Goal: Task Accomplishment & Management: Manage account settings

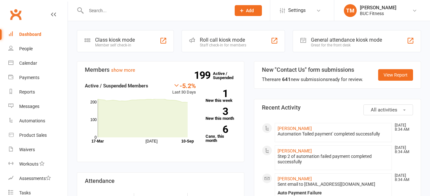
click at [153, 14] on input "text" at bounding box center [155, 10] width 142 height 9
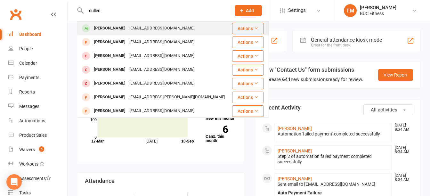
type input "cullen"
click at [135, 28] on div "[EMAIL_ADDRESS][DOMAIN_NAME]" at bounding box center [161, 28] width 69 height 9
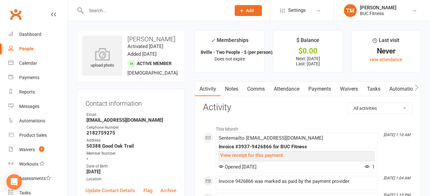
click at [349, 88] on link "Waivers" at bounding box center [348, 89] width 27 height 15
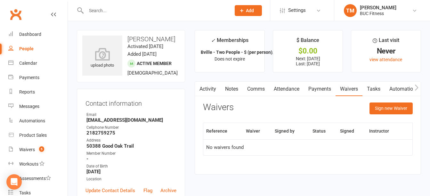
click at [315, 88] on link "Payments" at bounding box center [320, 89] width 32 height 15
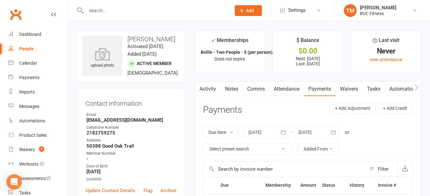
click at [160, 164] on ul "Owner Email [EMAIL_ADDRESS][DOMAIN_NAME] Cellphone Number [PHONE_NUMBER] Addres…" at bounding box center [130, 147] width 91 height 70
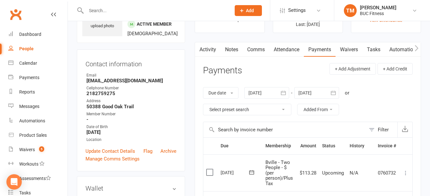
scroll to position [32, 0]
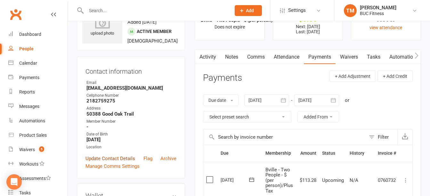
click at [98, 162] on link "Update Contact Details" at bounding box center [110, 159] width 50 height 8
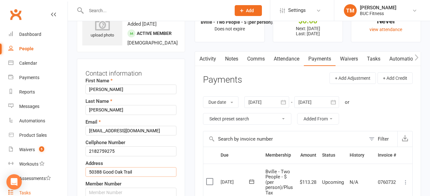
drag, startPoint x: 147, startPoint y: 186, endPoint x: 61, endPoint y: 188, distance: 85.8
type input "1"
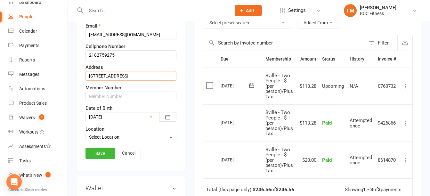
scroll to position [160, 0]
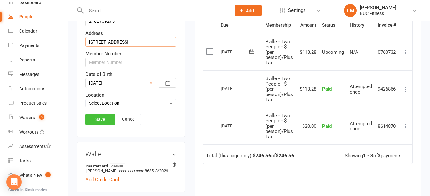
type input "[STREET_ADDRESS]"
click at [104, 125] on link "Save" at bounding box center [99, 120] width 29 height 12
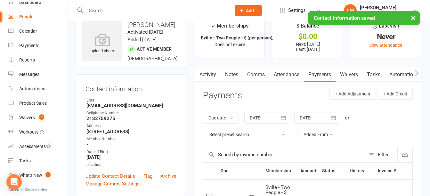
scroll to position [0, 0]
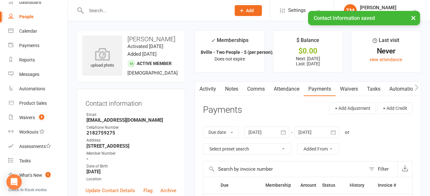
click at [121, 11] on div "× Contact Information saved" at bounding box center [210, 11] width 421 height 0
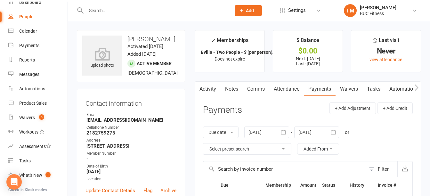
click at [102, 16] on div at bounding box center [151, 10] width 149 height 21
click at [103, 14] on input "text" at bounding box center [155, 10] width 142 height 9
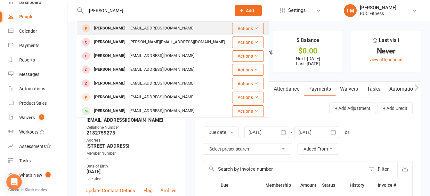
type input "[PERSON_NAME]"
click at [108, 28] on div "[PERSON_NAME]" at bounding box center [110, 28] width 36 height 9
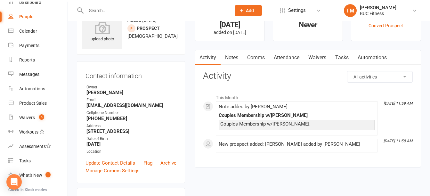
scroll to position [32, 0]
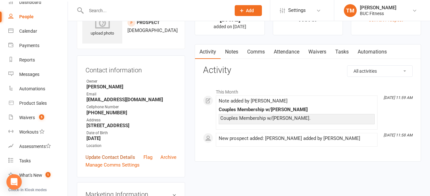
click at [109, 159] on link "Update Contact Details" at bounding box center [110, 157] width 50 height 8
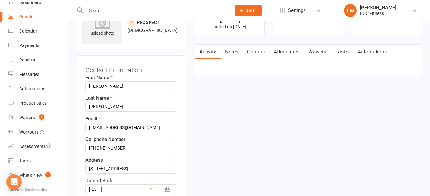
scroll to position [30, 0]
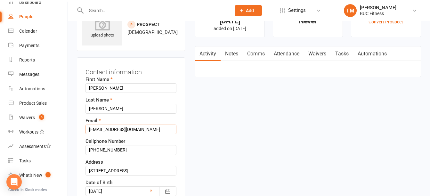
click at [148, 130] on input "[EMAIL_ADDRESS][DOMAIN_NAME]" at bounding box center [130, 129] width 91 height 10
click at [141, 168] on input "[STREET_ADDRESS]" at bounding box center [130, 171] width 91 height 10
type input "[STREET_ADDRESS]"
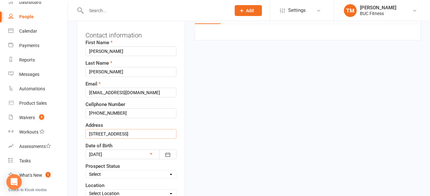
scroll to position [126, 0]
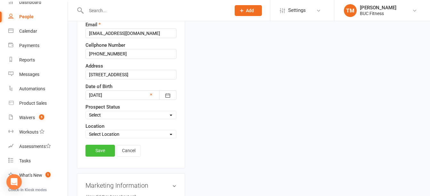
click at [100, 151] on link "Save" at bounding box center [99, 151] width 29 height 12
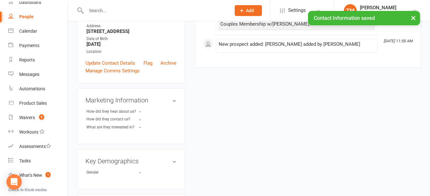
scroll to position [0, 0]
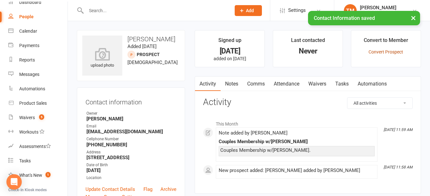
click at [392, 52] on link "Convert Prospect" at bounding box center [385, 51] width 35 height 5
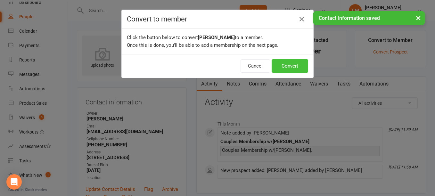
click at [291, 67] on button "Convert" at bounding box center [289, 65] width 36 height 13
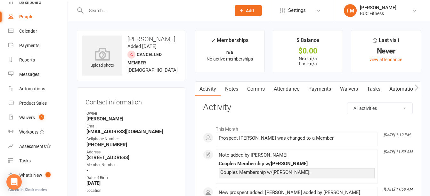
click at [117, 7] on input "text" at bounding box center [155, 10] width 142 height 9
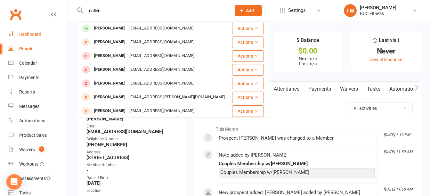
type input "cullen"
click at [34, 33] on div "Dashboard" at bounding box center [30, 34] width 22 height 5
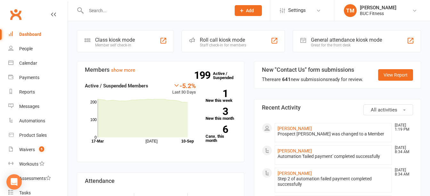
click at [254, 11] on button "Add" at bounding box center [248, 10] width 27 height 11
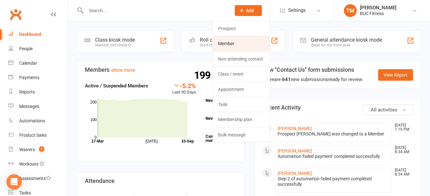
click at [235, 43] on link "Member" at bounding box center [241, 43] width 57 height 15
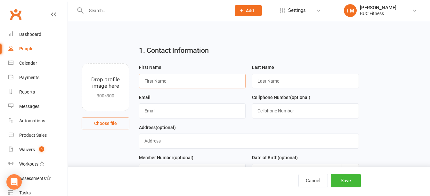
click at [191, 85] on input "text" at bounding box center [192, 81] width 107 height 15
